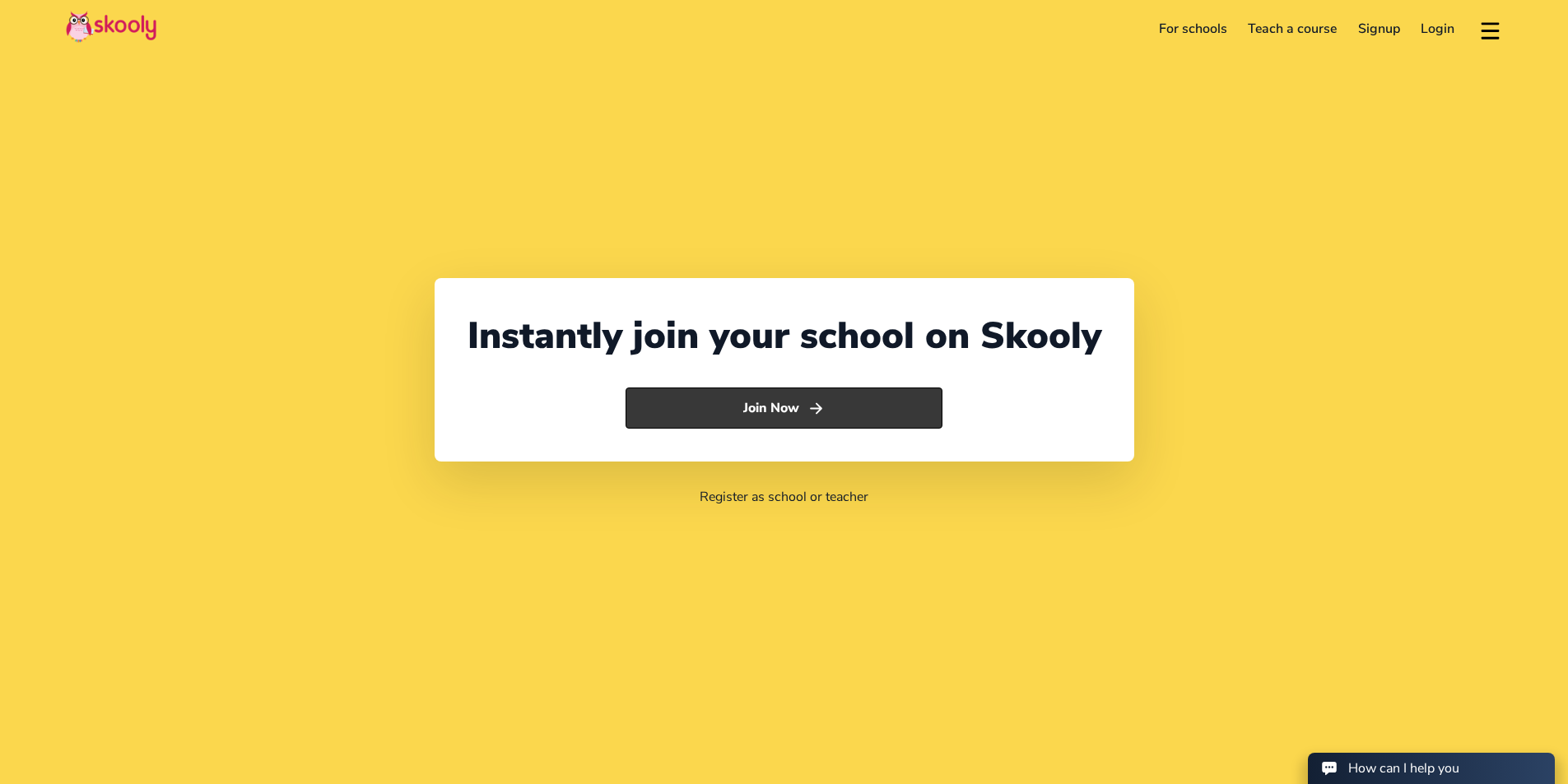
select select "91"
select select "India"
select select "[GEOGRAPHIC_DATA]/[GEOGRAPHIC_DATA]"
click at [873, 414] on button "Join Now" at bounding box center [784, 408] width 317 height 41
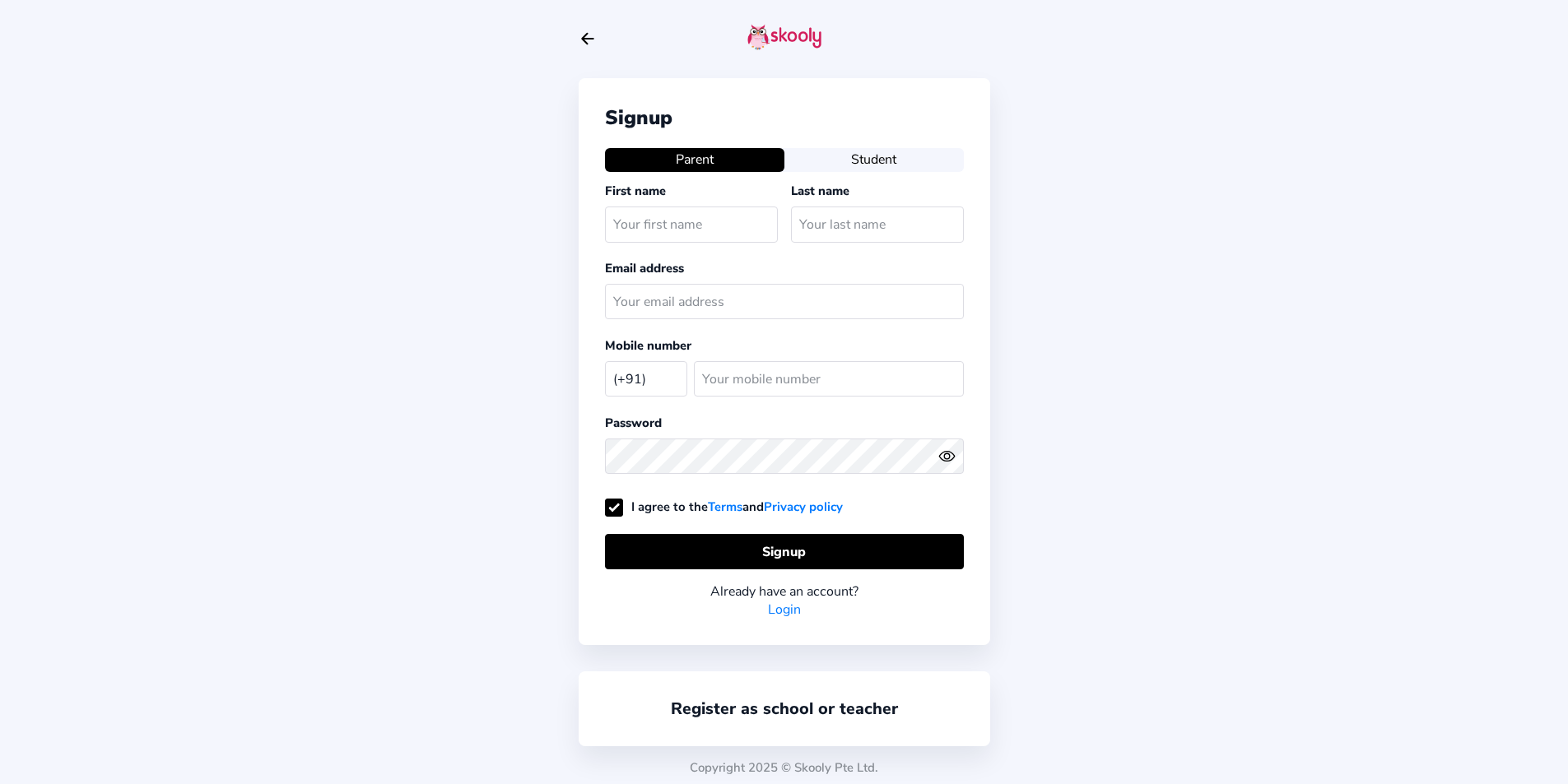
select select "IN"
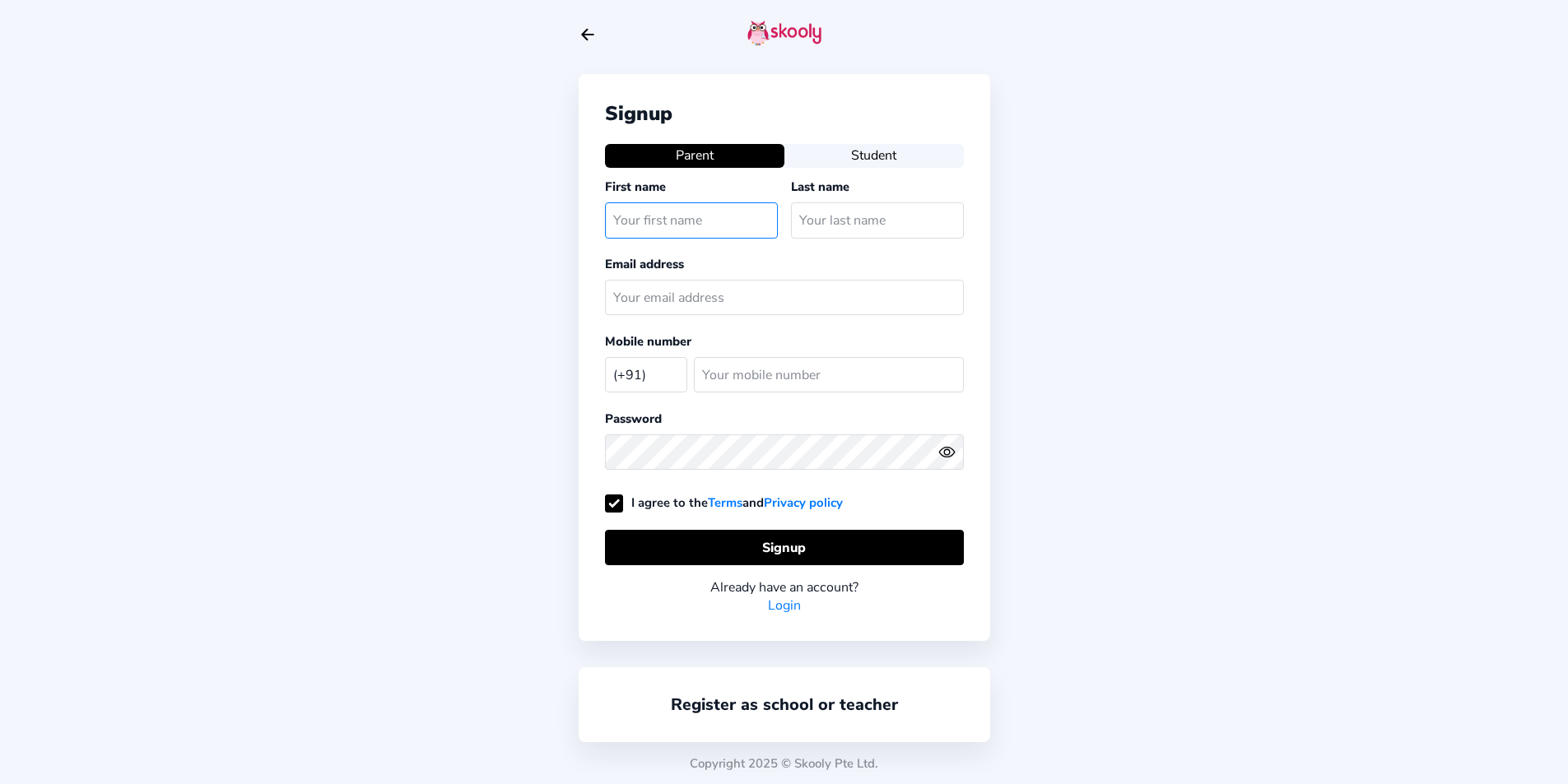
scroll to position [5, 0]
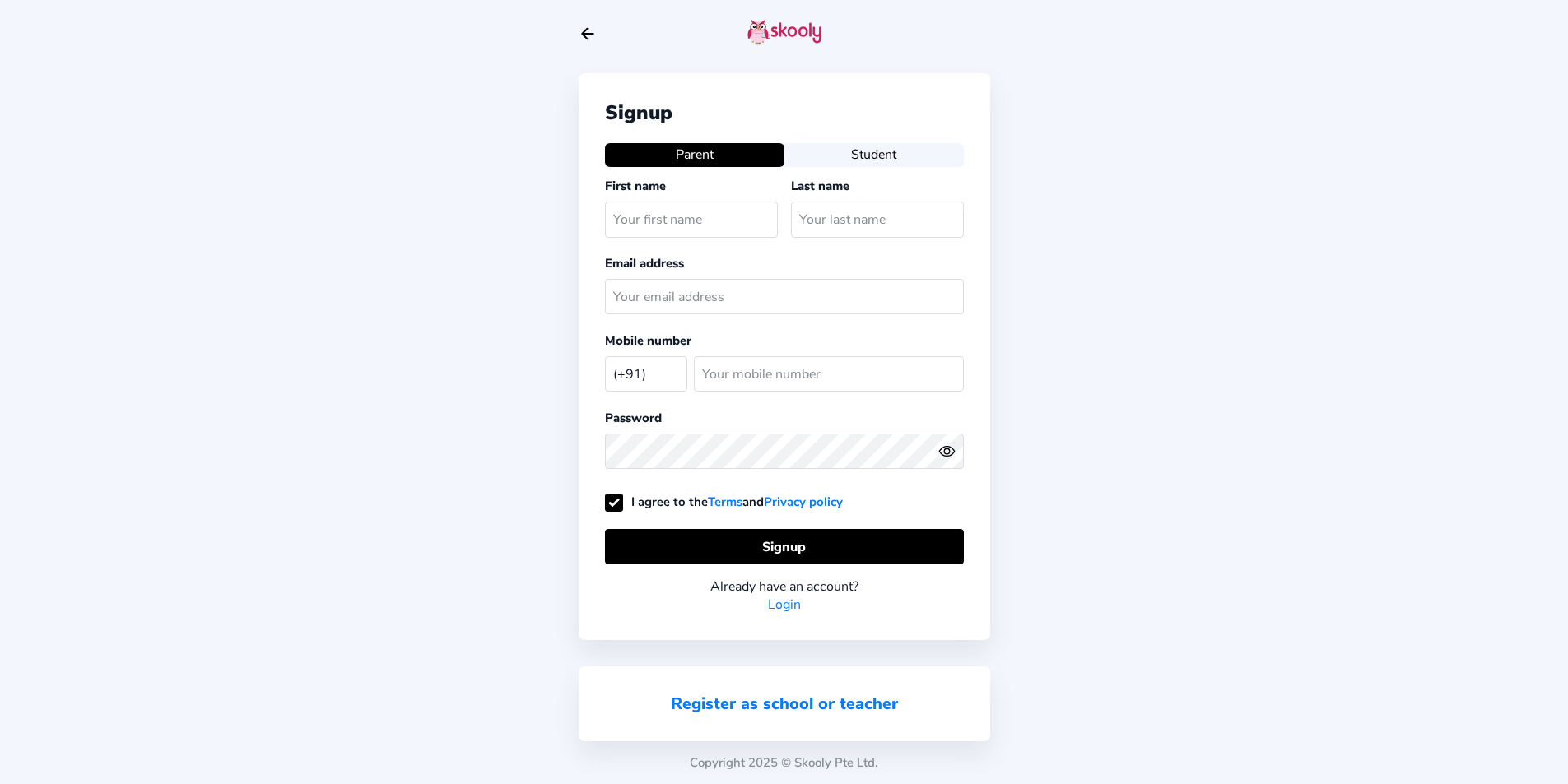
click at [853, 709] on link "Register as school or teacher" at bounding box center [784, 703] width 227 height 22
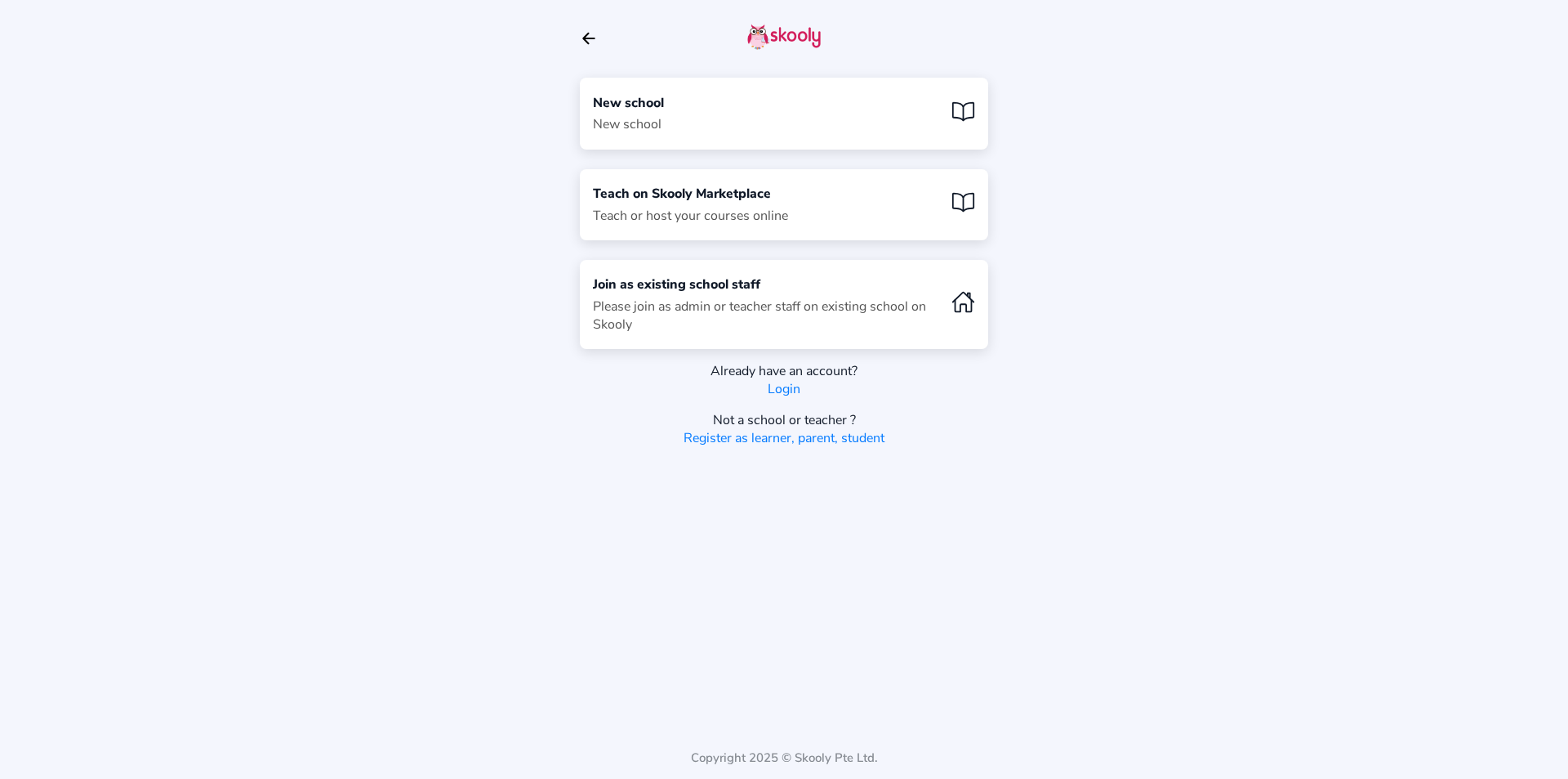
click at [691, 142] on div "New school New school" at bounding box center [784, 113] width 408 height 71
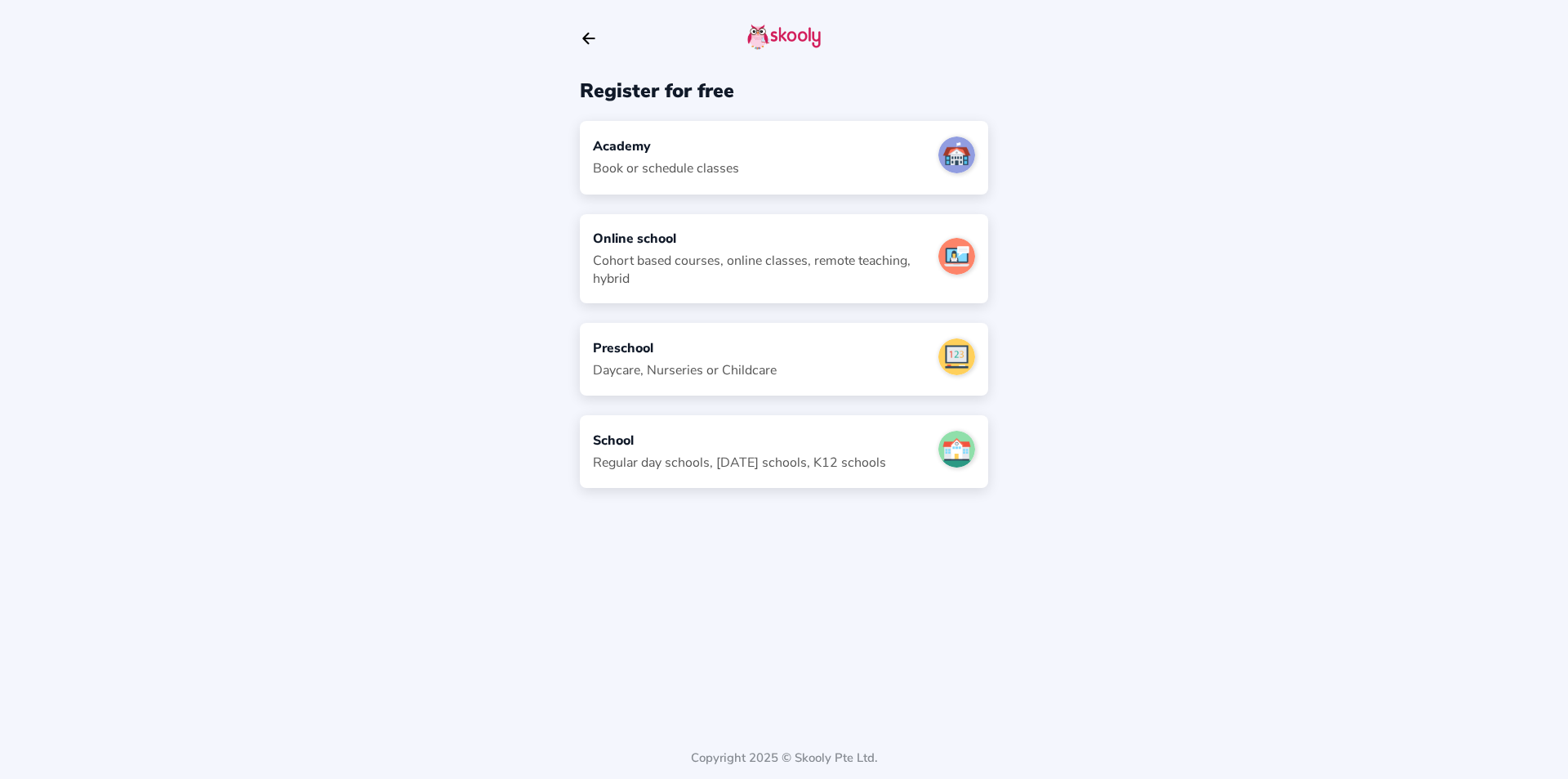
click at [691, 131] on div "Academy Book or schedule classes" at bounding box center [784, 157] width 408 height 73
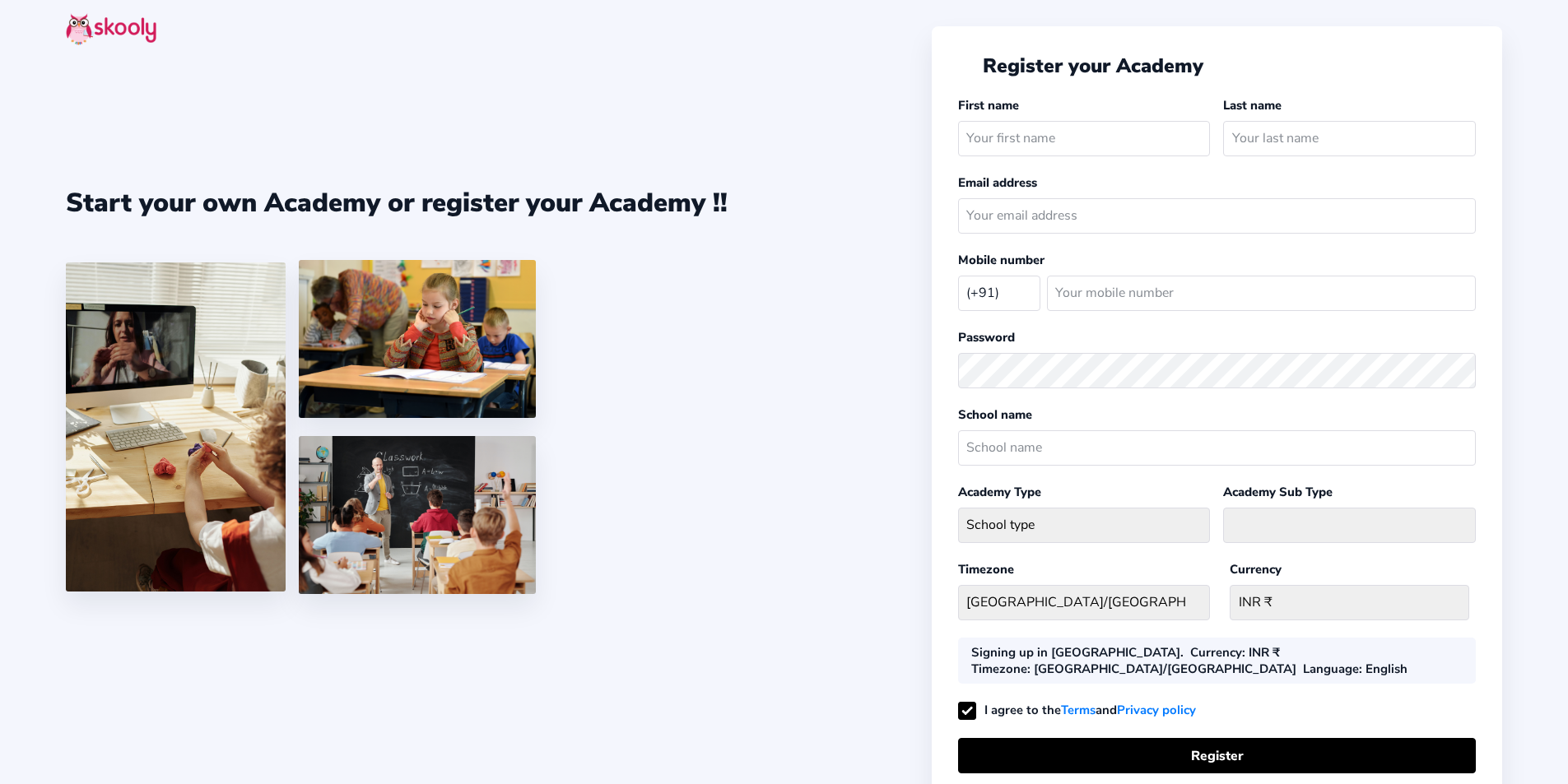
select select "IN"
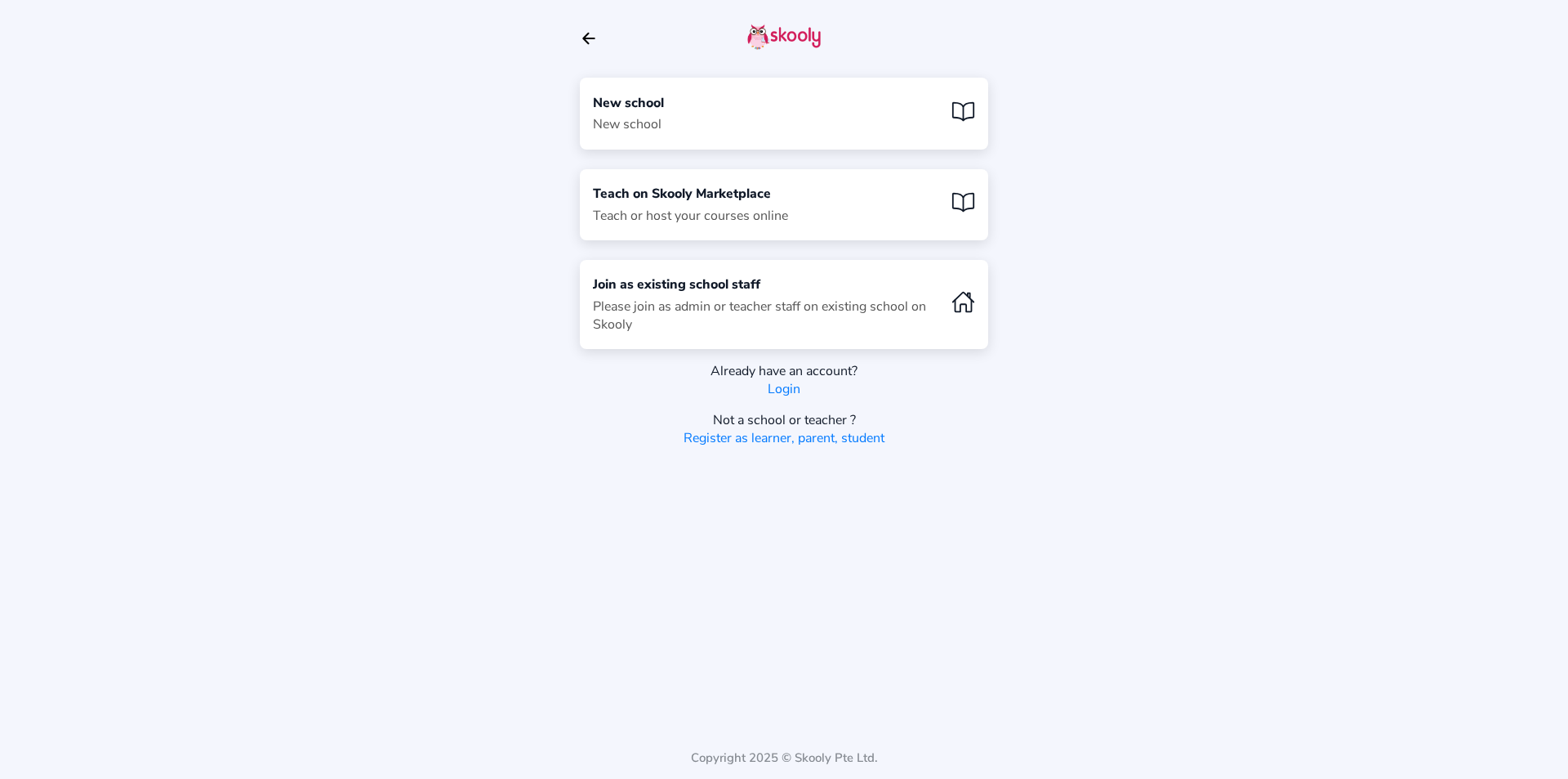
click at [667, 130] on div "New school New school" at bounding box center [784, 113] width 408 height 71
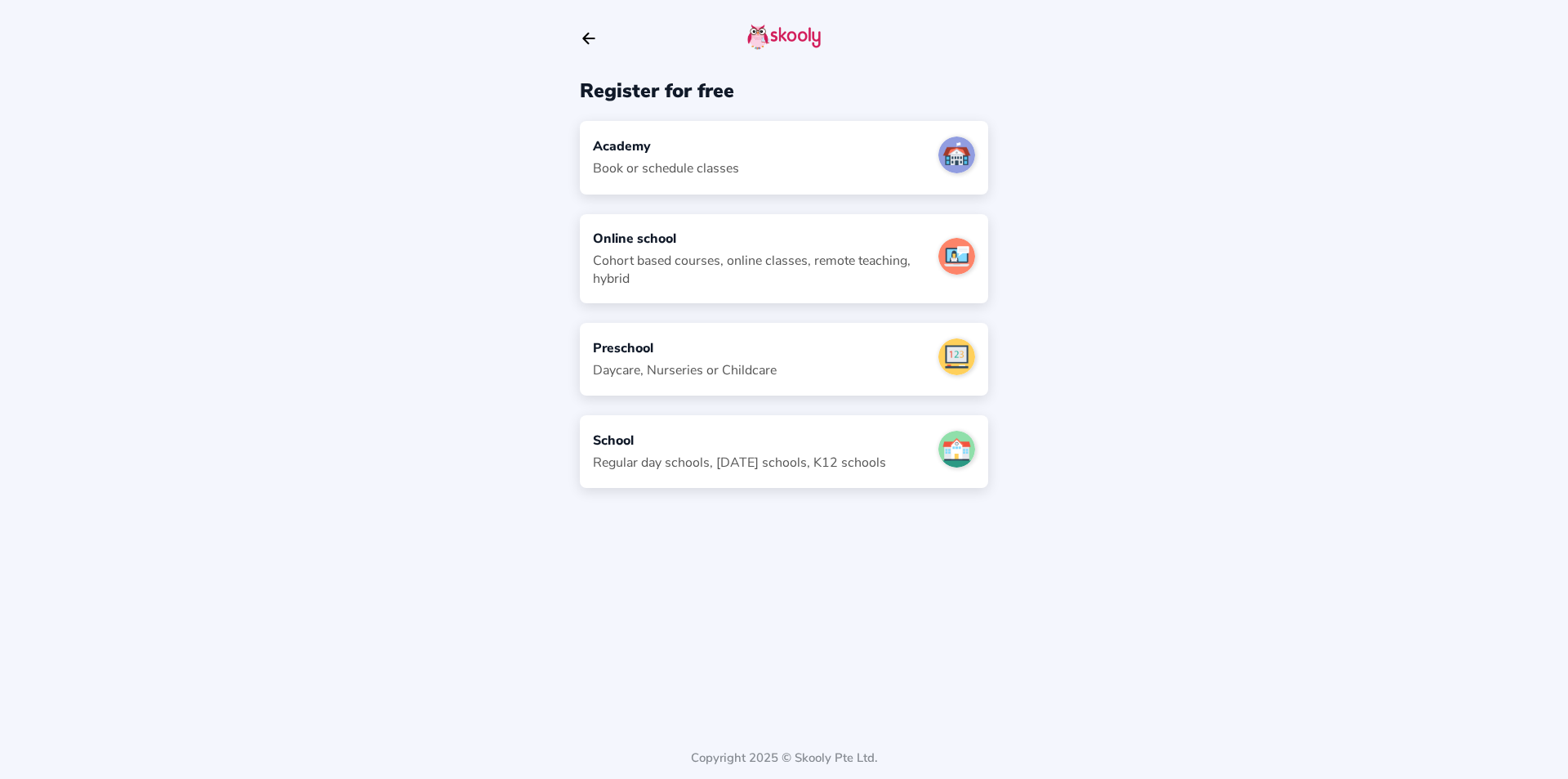
click at [656, 163] on div "Book or schedule classes" at bounding box center [666, 168] width 146 height 18
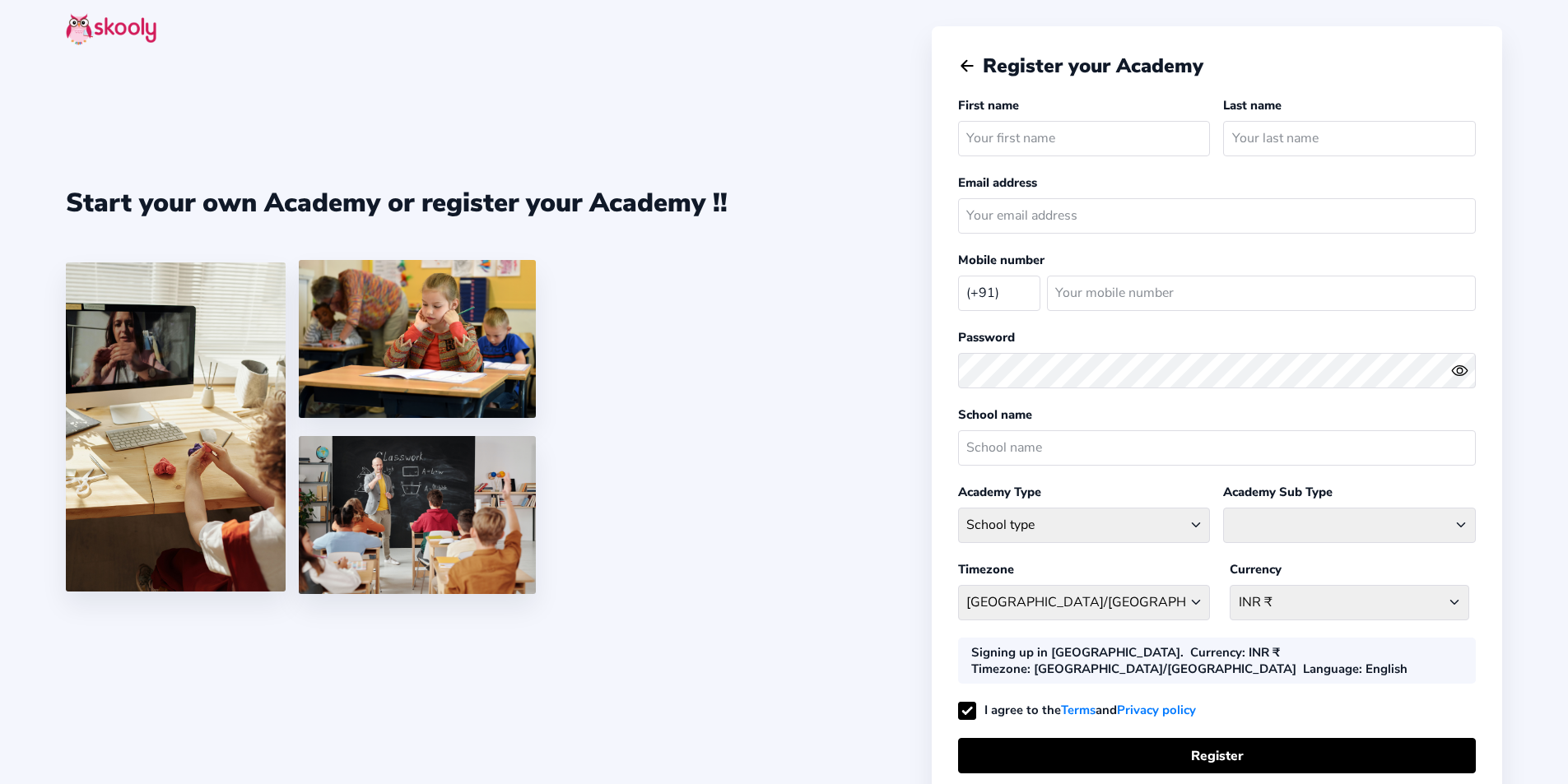
select select "IN"
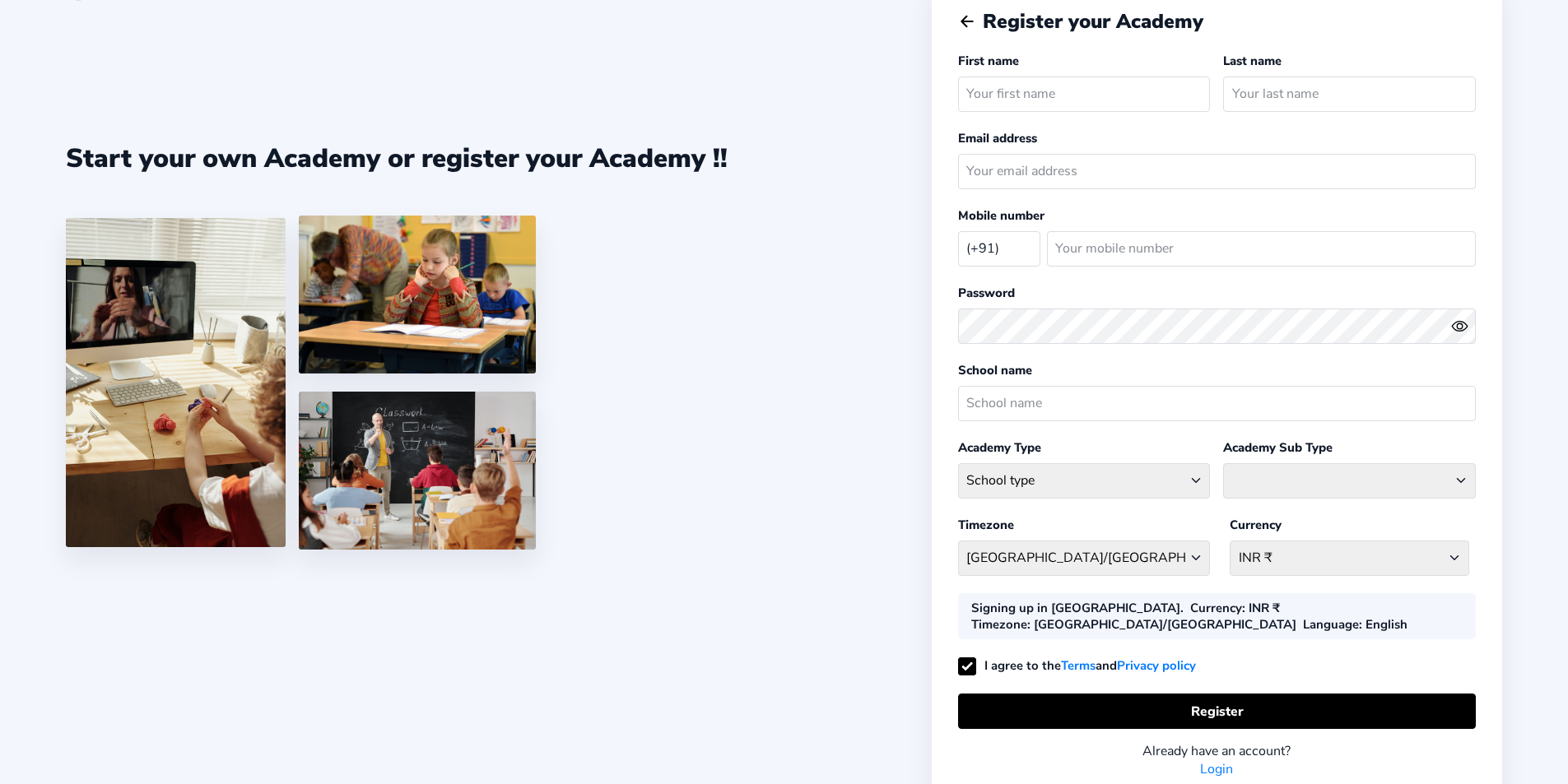
scroll to position [105, 0]
